Goal: Task Accomplishment & Management: Complete application form

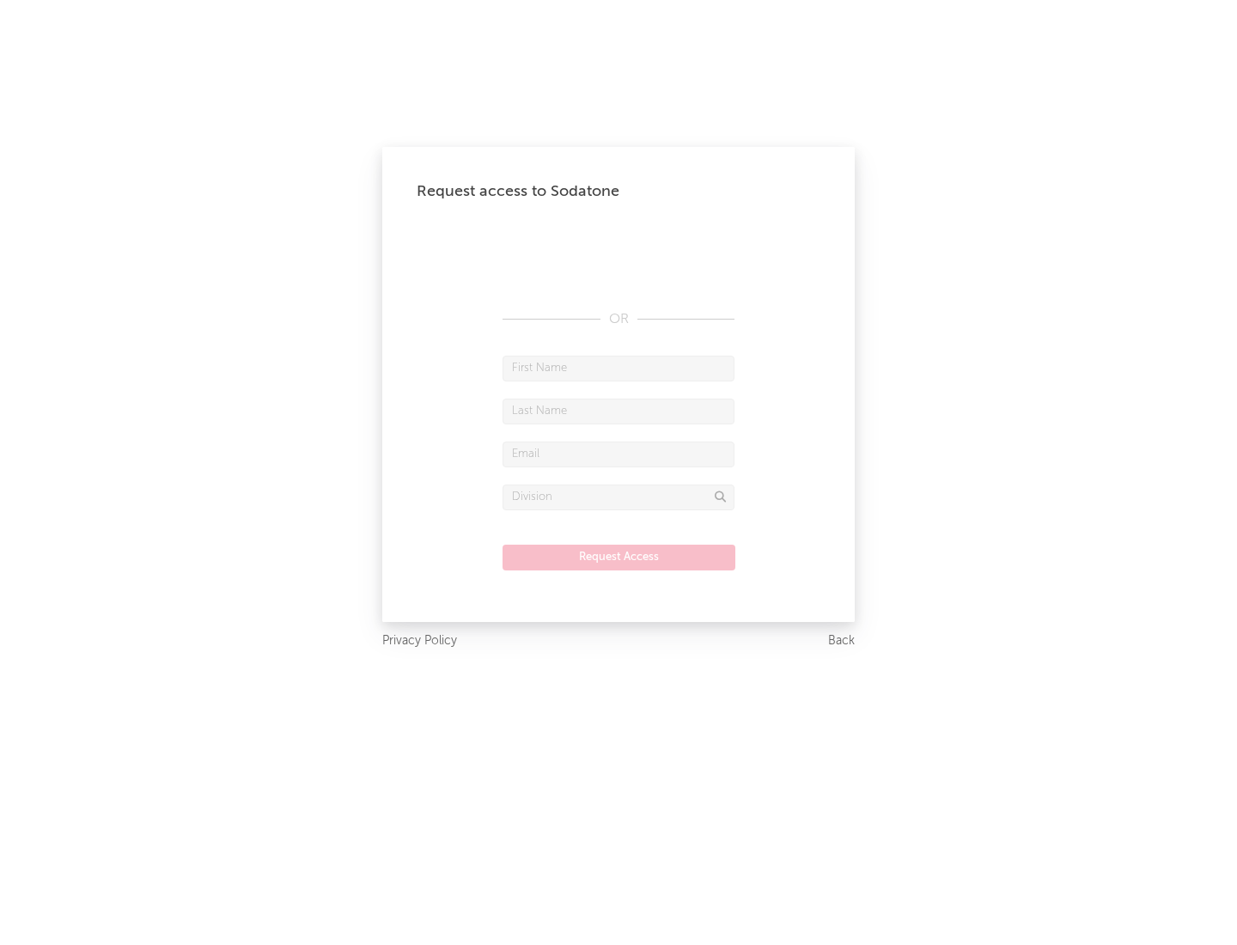
click at [618, 368] on input "text" at bounding box center [618, 369] width 232 height 26
type input "[PERSON_NAME]"
click at [618, 411] on input "text" at bounding box center [618, 412] width 232 height 26
type input "[PERSON_NAME]"
click at [618, 454] on input "text" at bounding box center [618, 454] width 232 height 26
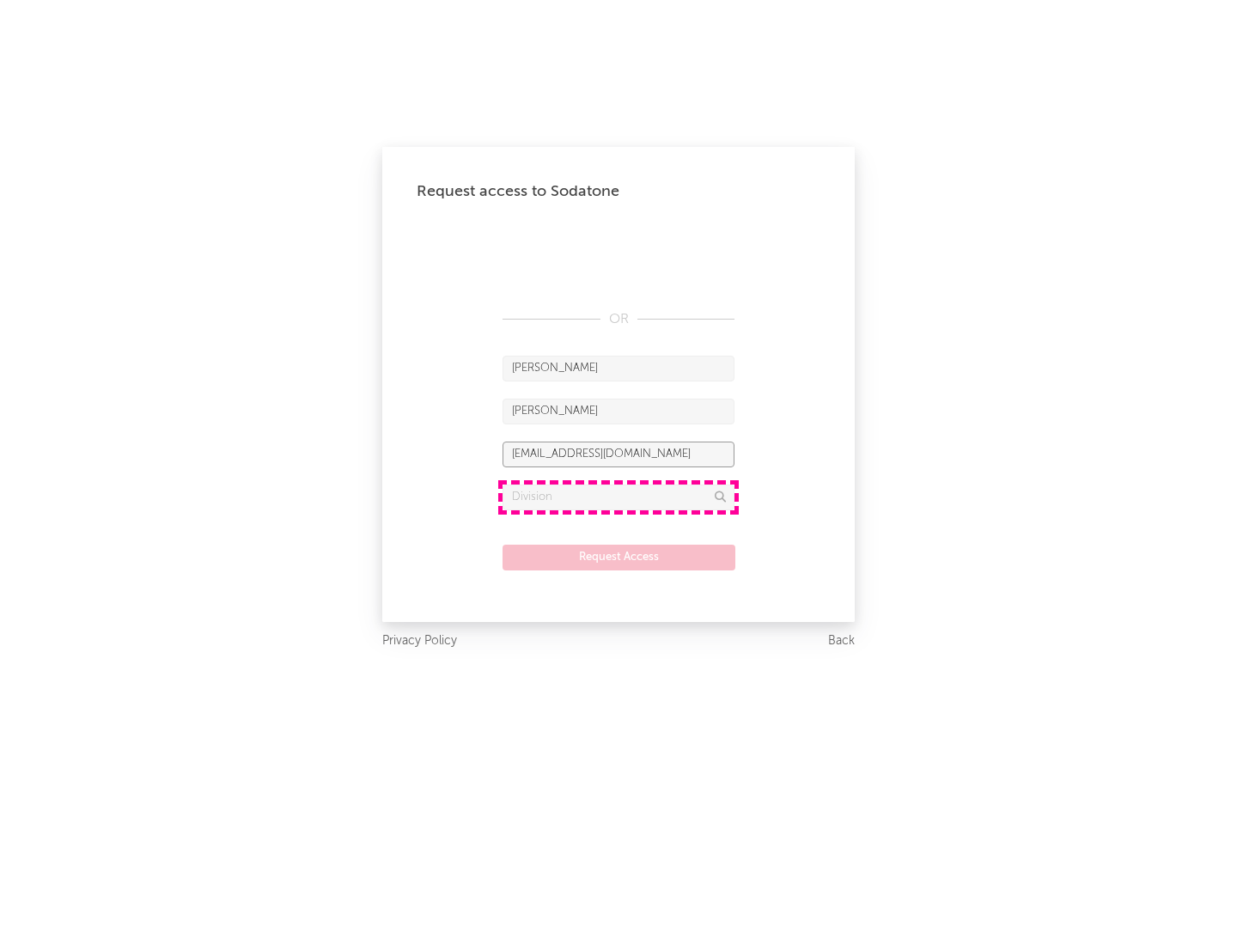
type input "[EMAIL_ADDRESS][DOMAIN_NAME]"
click at [618, 496] on input "text" at bounding box center [618, 497] width 232 height 26
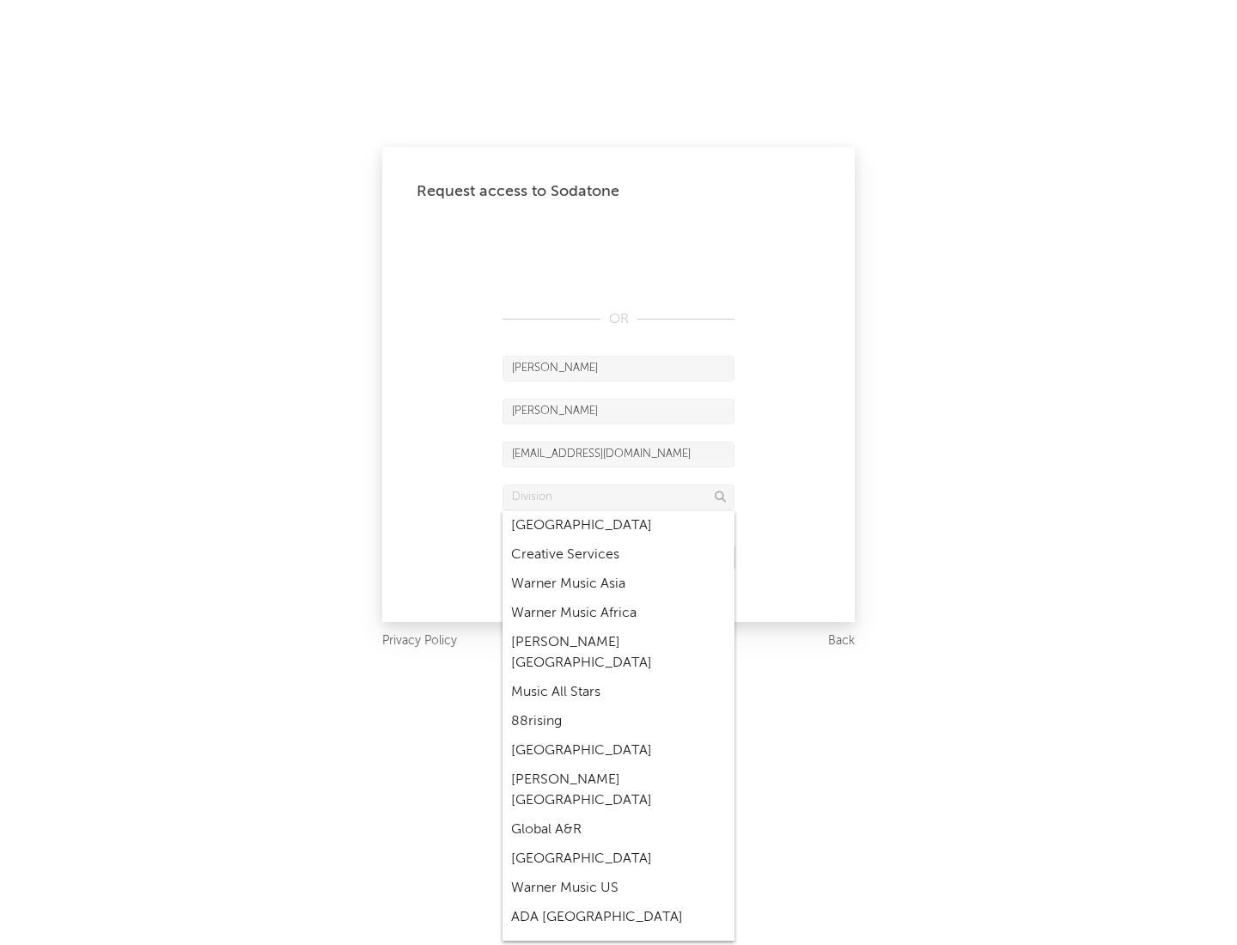
click at [618, 678] on div "Music All Stars" at bounding box center [618, 692] width 232 height 29
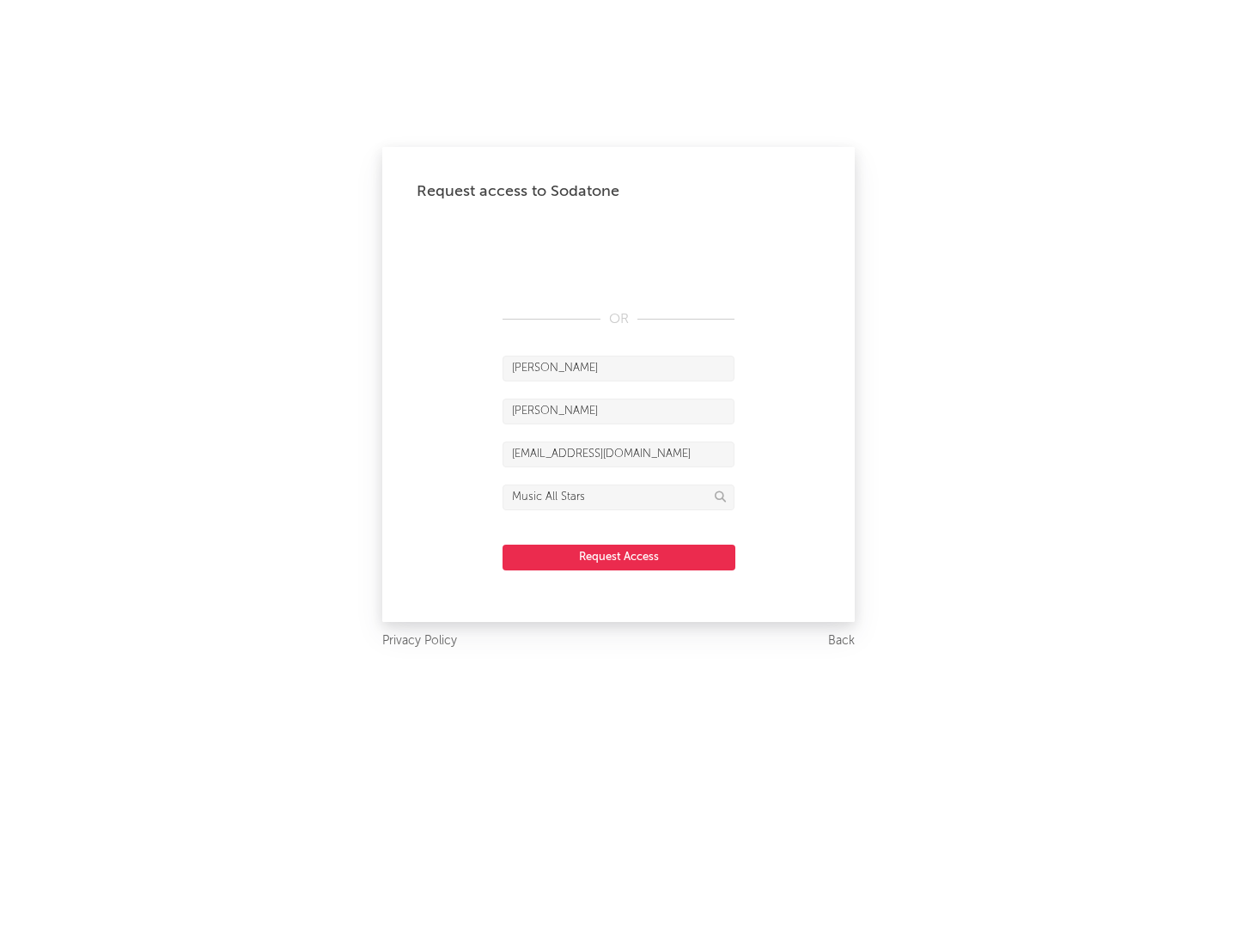
type input "Music All Stars"
click at [618, 557] on button "Request Access" at bounding box center [618, 558] width 233 height 26
